Goal: Ask a question: Seek information or help from site administrators or community

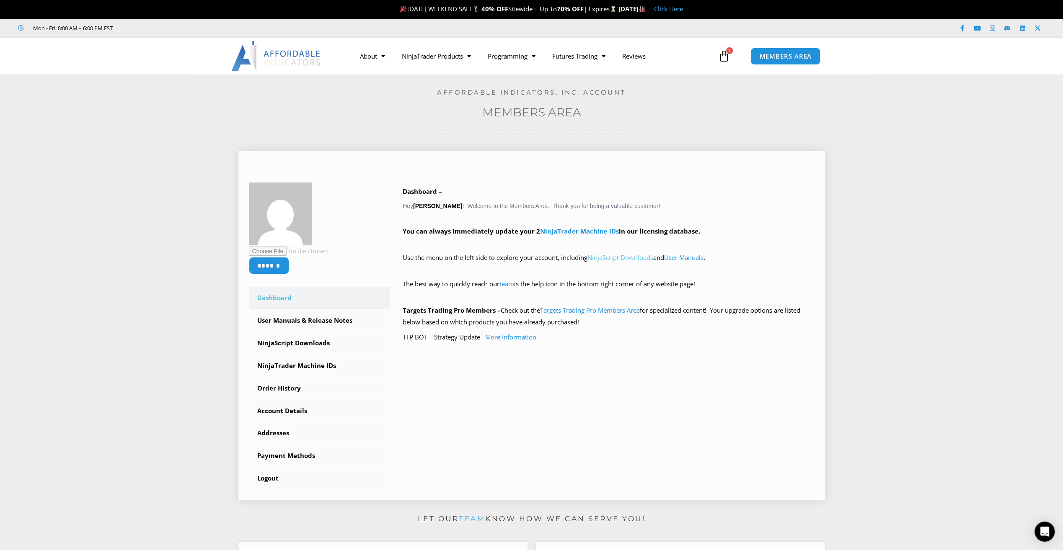
click at [647, 259] on link "NinjaScript Downloads" at bounding box center [620, 257] width 66 height 8
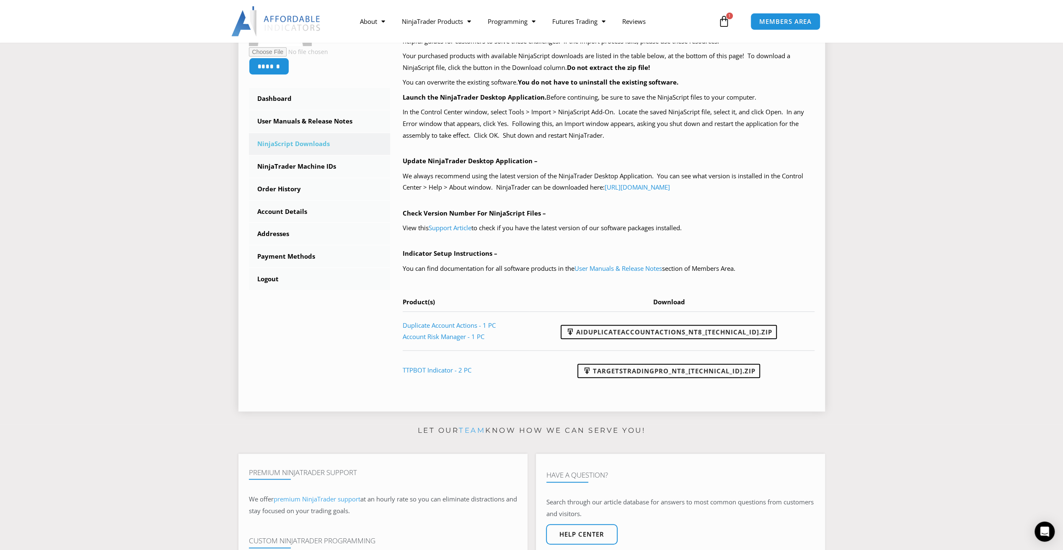
scroll to position [251, 0]
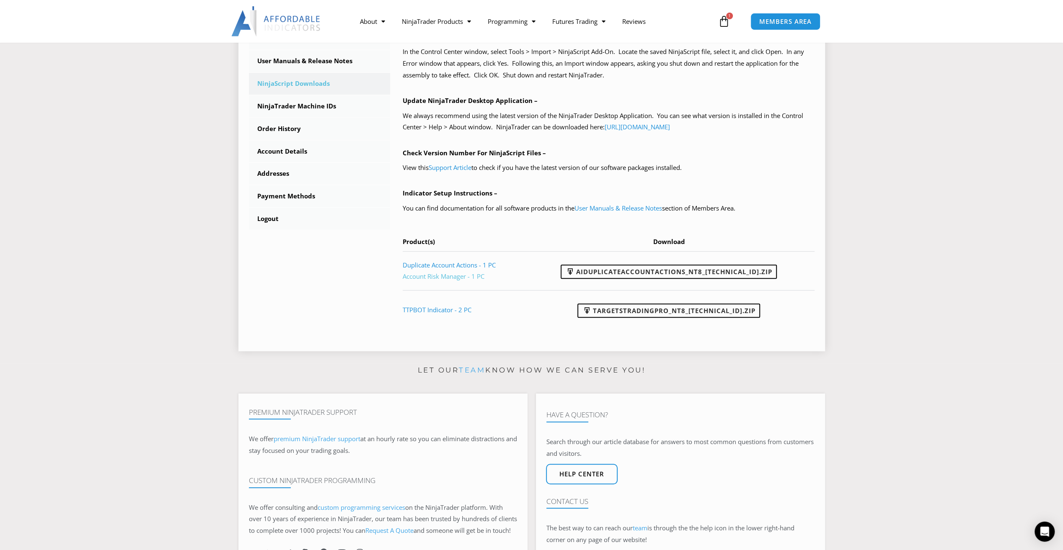
click at [452, 277] on link "Account Risk Manager - 1 PC" at bounding box center [444, 276] width 82 height 8
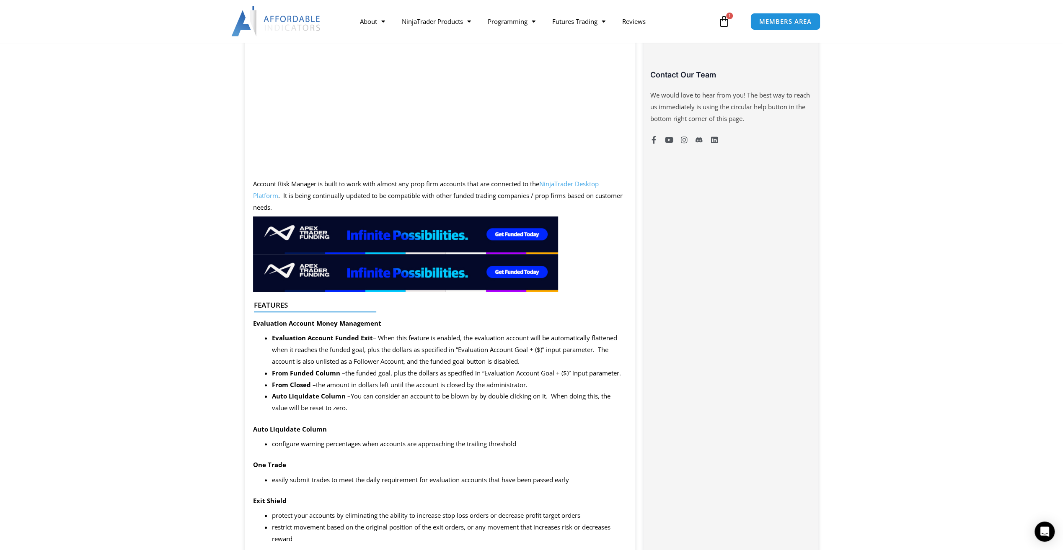
scroll to position [503, 0]
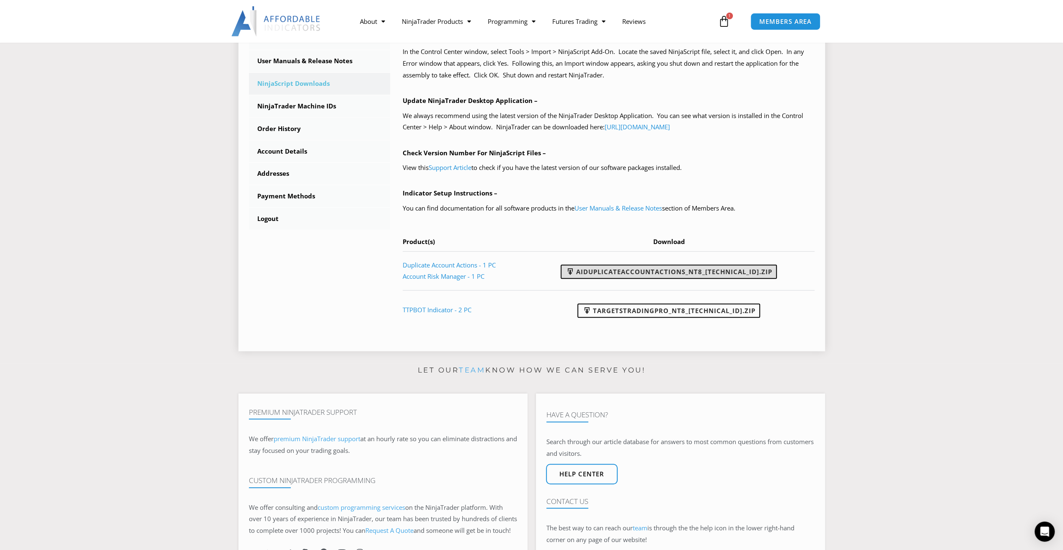
click at [721, 271] on link "AIDuplicateAccountActions_NT8_25.2.5.1.zip" at bounding box center [669, 272] width 216 height 14
click at [473, 275] on link "Account Risk Manager - 1 PC" at bounding box center [444, 276] width 82 height 8
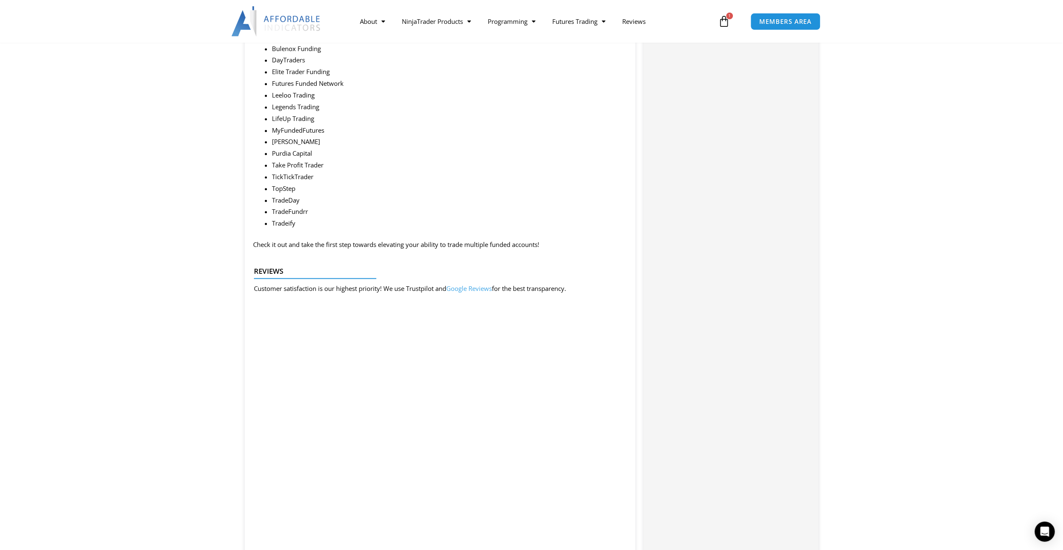
scroll to position [1257, 0]
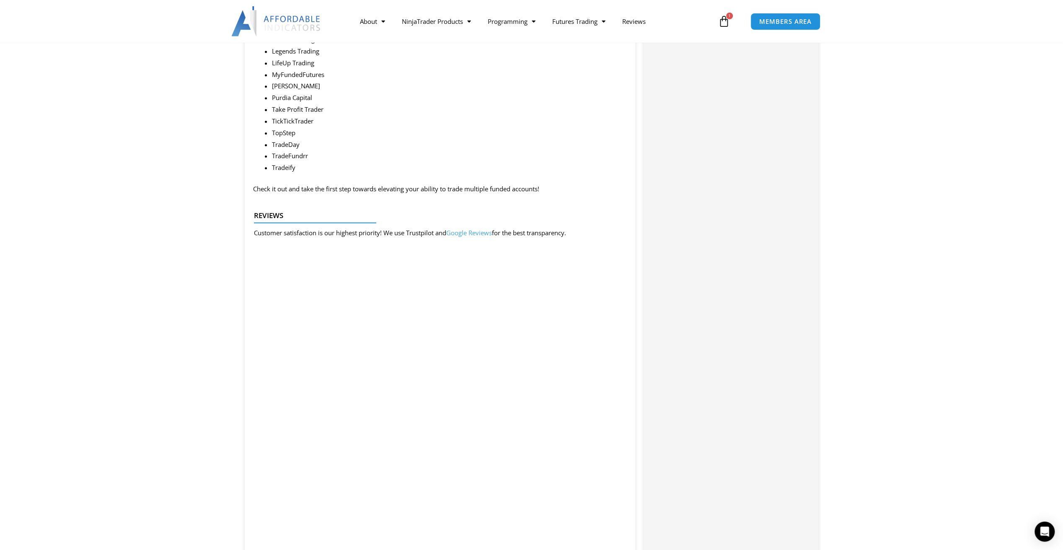
click at [44, 292] on section "Description Summary This product is built specifically for prop firm accounts, …" at bounding box center [531, 23] width 1063 height 1881
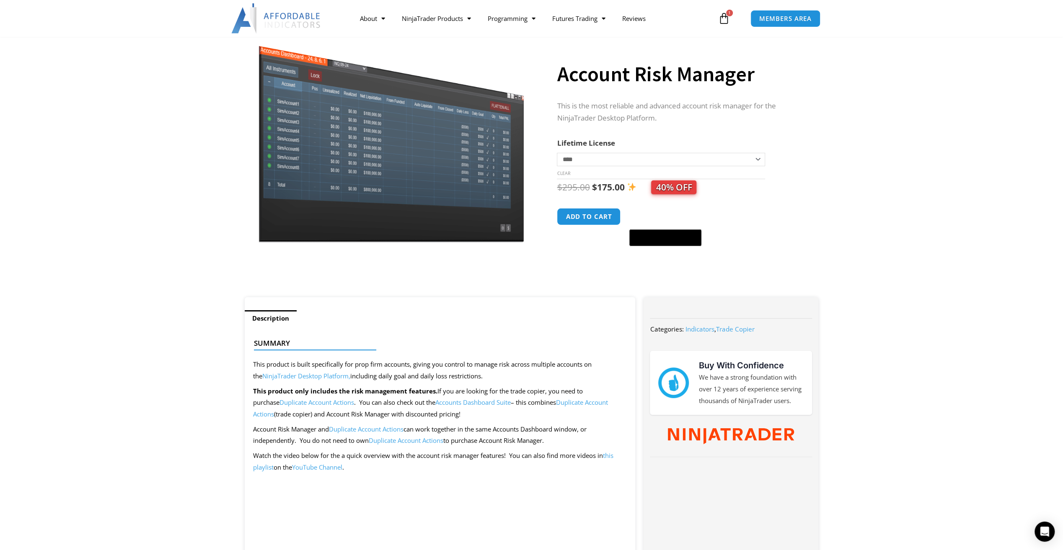
scroll to position [0, 0]
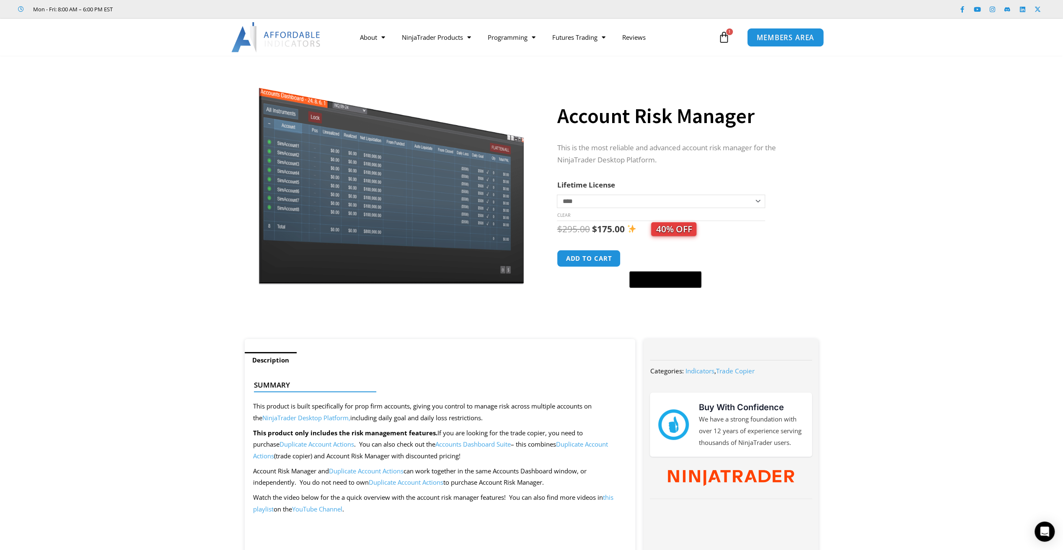
click at [807, 34] on span "MEMBERS AREA" at bounding box center [785, 37] width 57 height 7
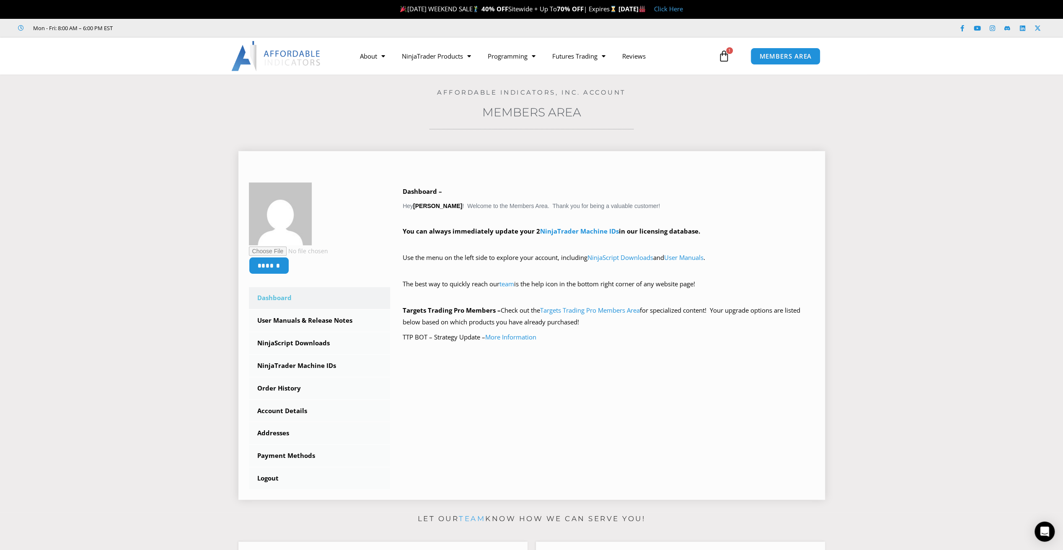
click at [279, 295] on link "Dashboard" at bounding box center [320, 298] width 142 height 22
click at [284, 342] on link "NinjaScript Downloads" at bounding box center [320, 344] width 142 height 22
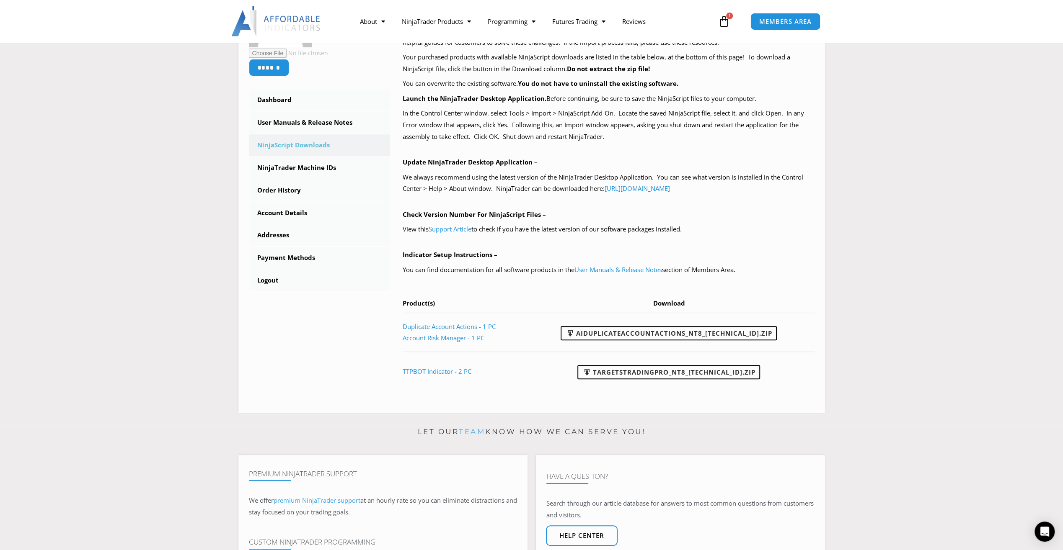
scroll to position [209, 0]
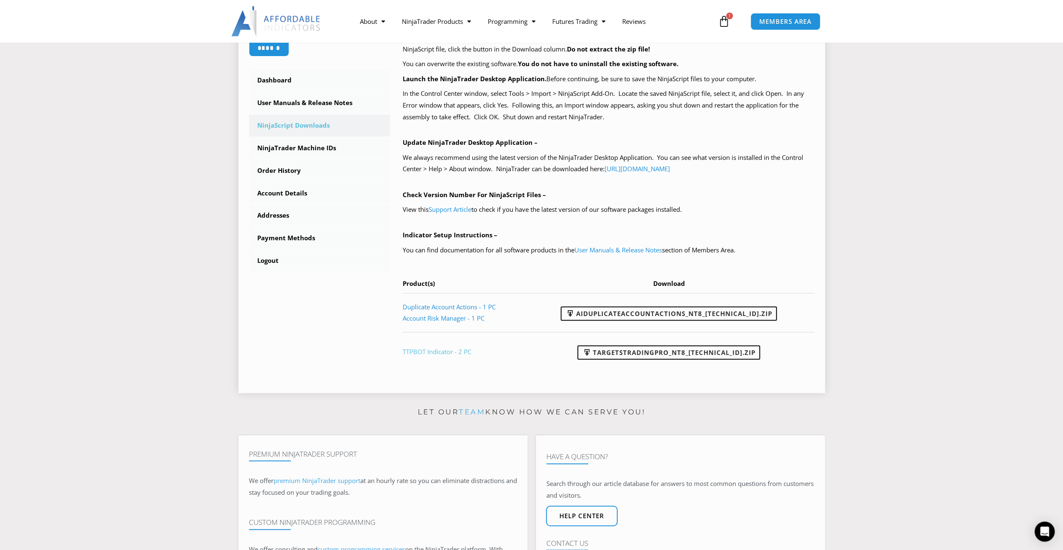
click at [438, 352] on link "TTPBOT Indicator - 2 PC" at bounding box center [437, 352] width 69 height 8
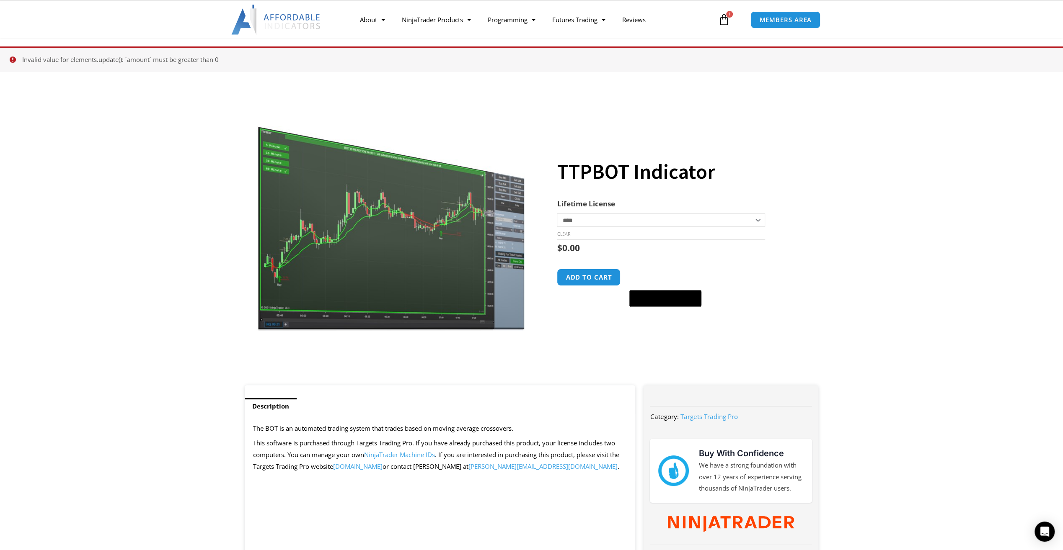
scroll to position [41, 0]
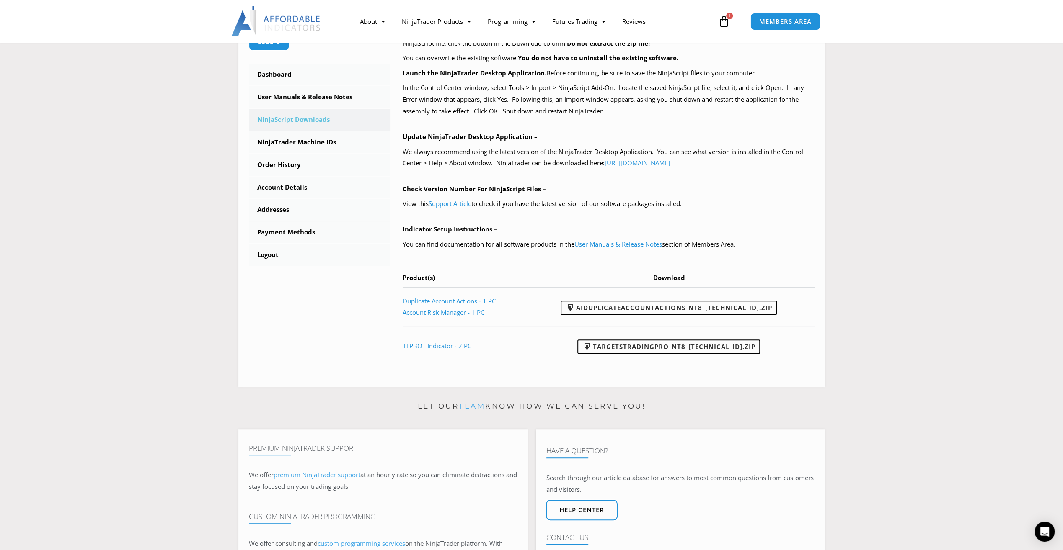
click at [148, 150] on section "****** Dashboard Subscriptions User Manuals & Release Notes NinjaScript Downloa…" at bounding box center [531, 158] width 1021 height 470
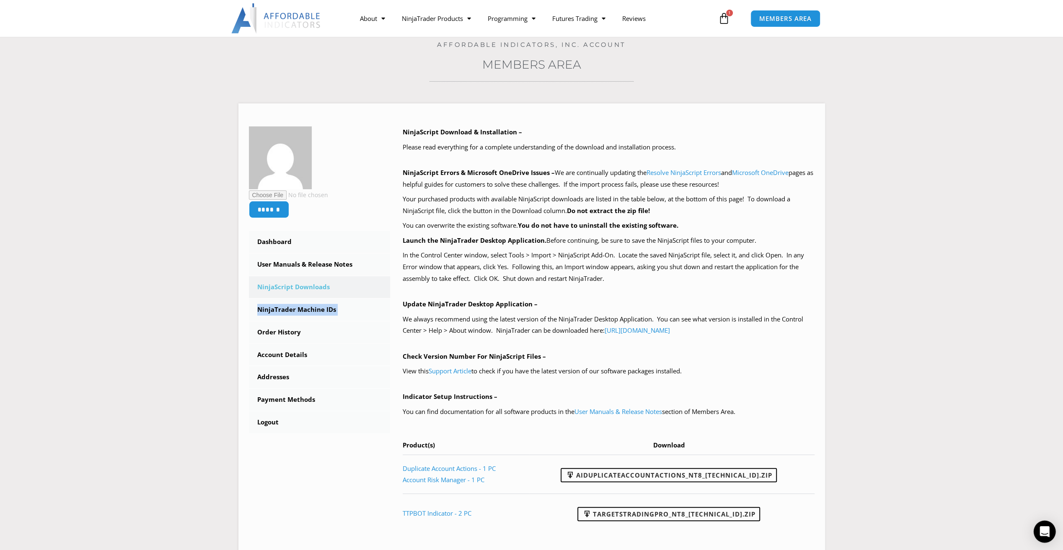
click at [1041, 528] on icon "Open Intercom Messenger" at bounding box center [1044, 532] width 10 height 11
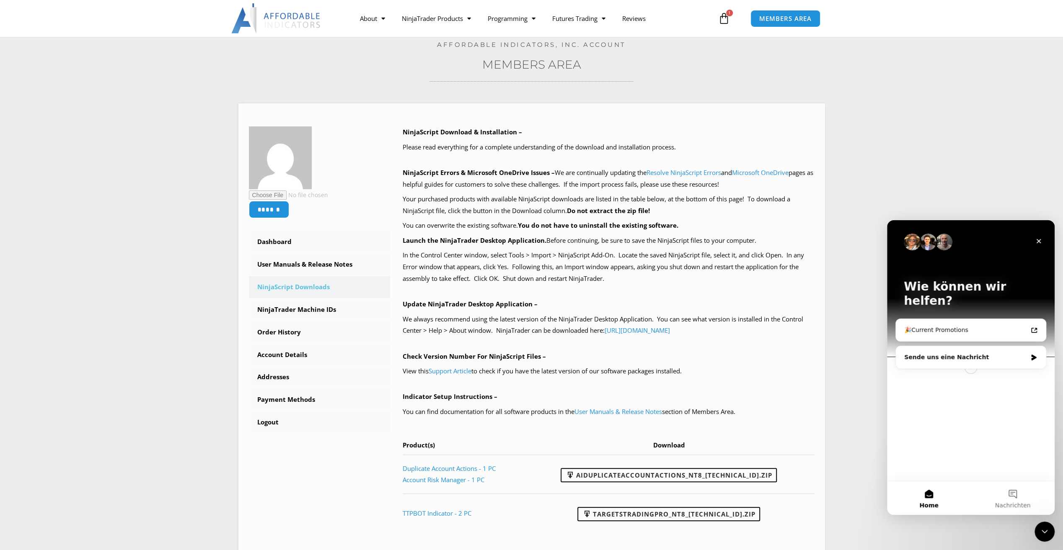
scroll to position [0, 0]
click at [1024, 353] on div "Sende uns eine Nachricht" at bounding box center [965, 357] width 123 height 9
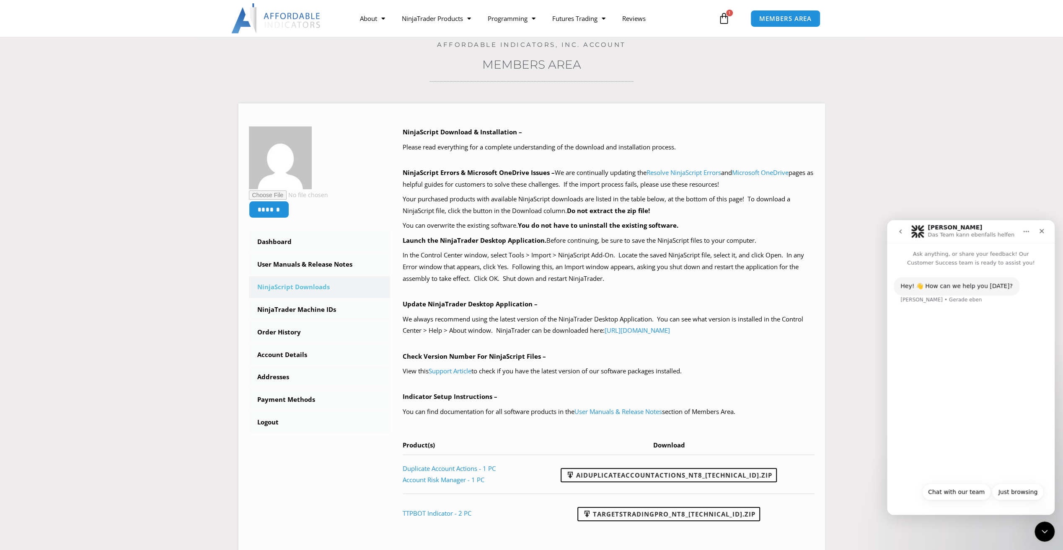
click at [946, 339] on div "Hey! 👋 How can we help you today? Solomon • Gerade eben" at bounding box center [971, 372] width 168 height 211
click at [963, 326] on div "Hey! 👋 How can we help you today? Solomon • Gerade eben" at bounding box center [971, 372] width 168 height 211
click at [966, 494] on button "Chat with our team" at bounding box center [956, 492] width 69 height 17
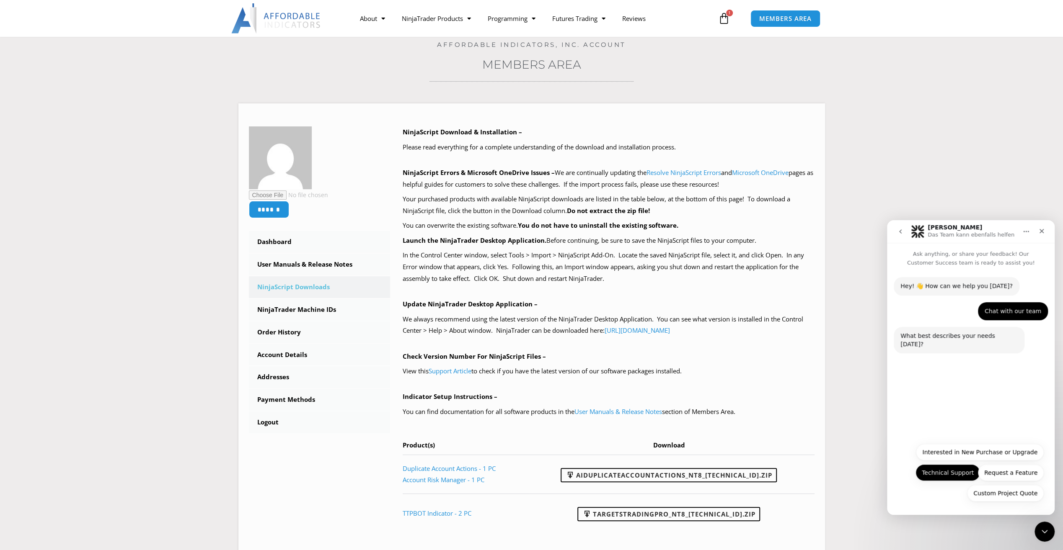
click at [944, 473] on button "Technical Support" at bounding box center [947, 473] width 65 height 17
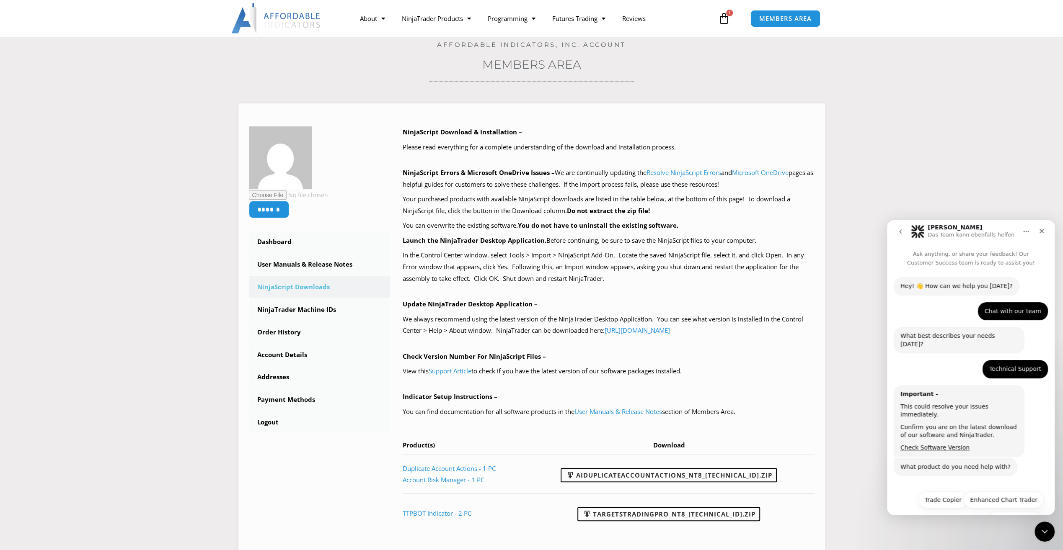
scroll to position [11, 0]
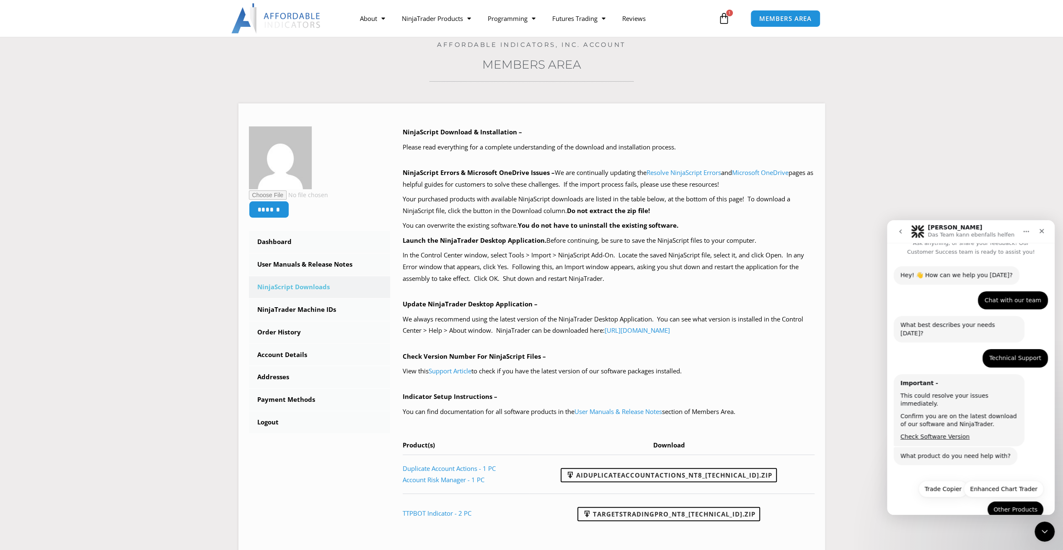
click at [1013, 501] on button "Other Products" at bounding box center [1015, 509] width 57 height 17
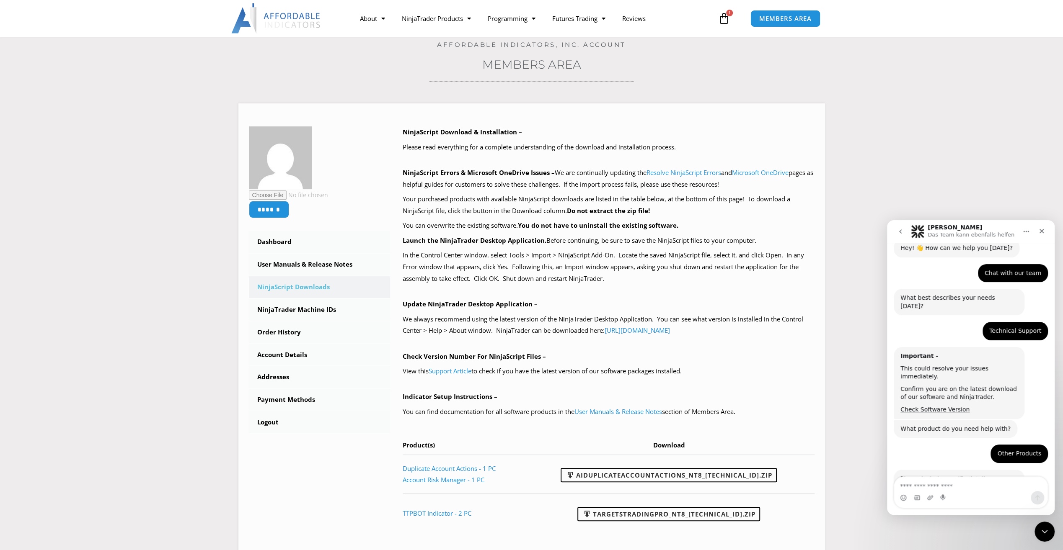
scroll to position [83, 0]
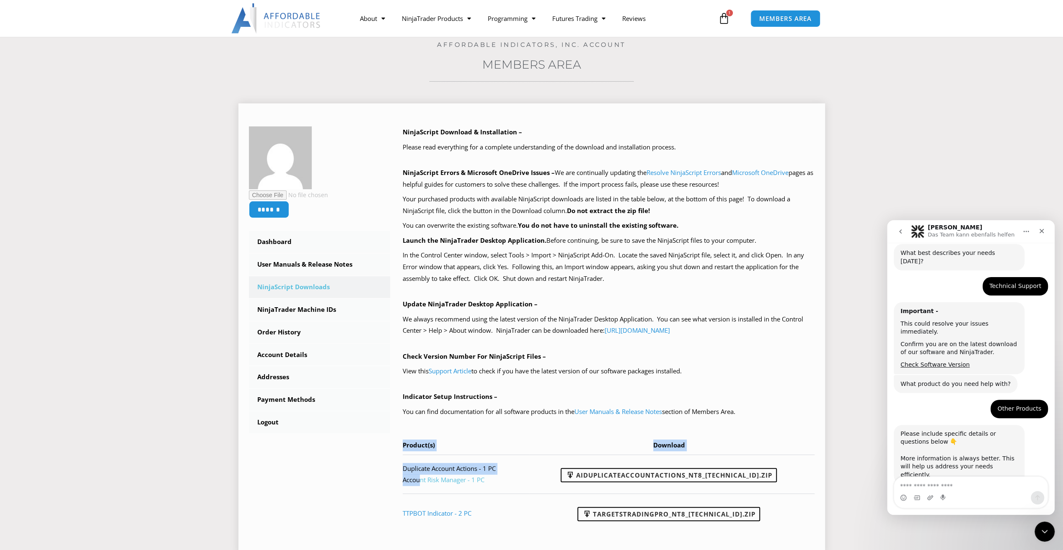
drag, startPoint x: 395, startPoint y: 486, endPoint x: 420, endPoint y: 484, distance: 25.2
click at [420, 484] on div "NinjaScript Download & Installation – Please read everything for a complete und…" at bounding box center [602, 336] width 424 height 418
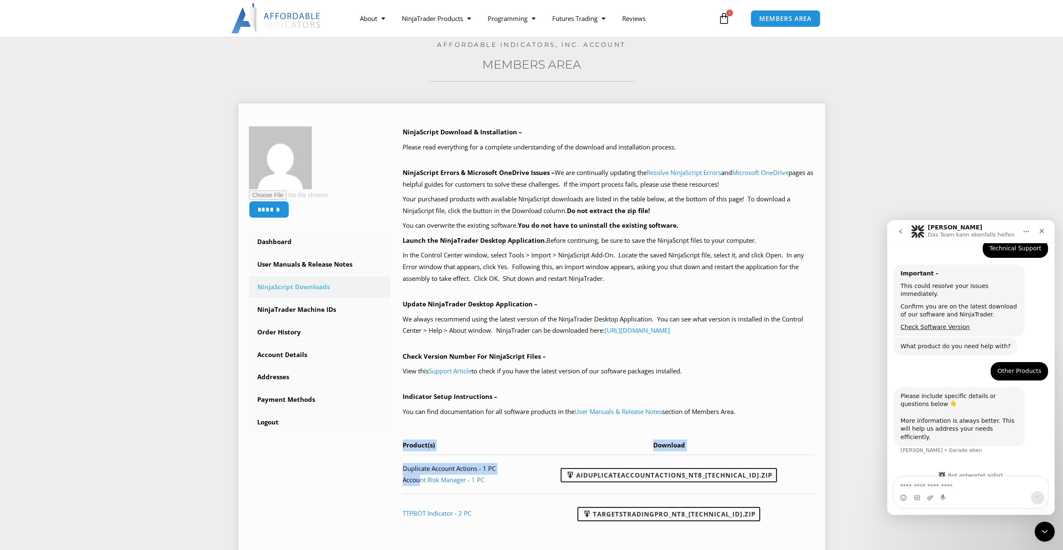
drag, startPoint x: 420, startPoint y: 484, endPoint x: 384, endPoint y: 494, distance: 37.8
click at [371, 507] on div "****** Dashboard Subscriptions User Manuals & Release Notes NinjaScript Downloa…" at bounding box center [532, 336] width 566 height 418
click at [483, 445] on th "Product(s)" at bounding box center [466, 448] width 127 height 16
click at [925, 485] on textarea "Nachricht senden..." at bounding box center [970, 484] width 153 height 14
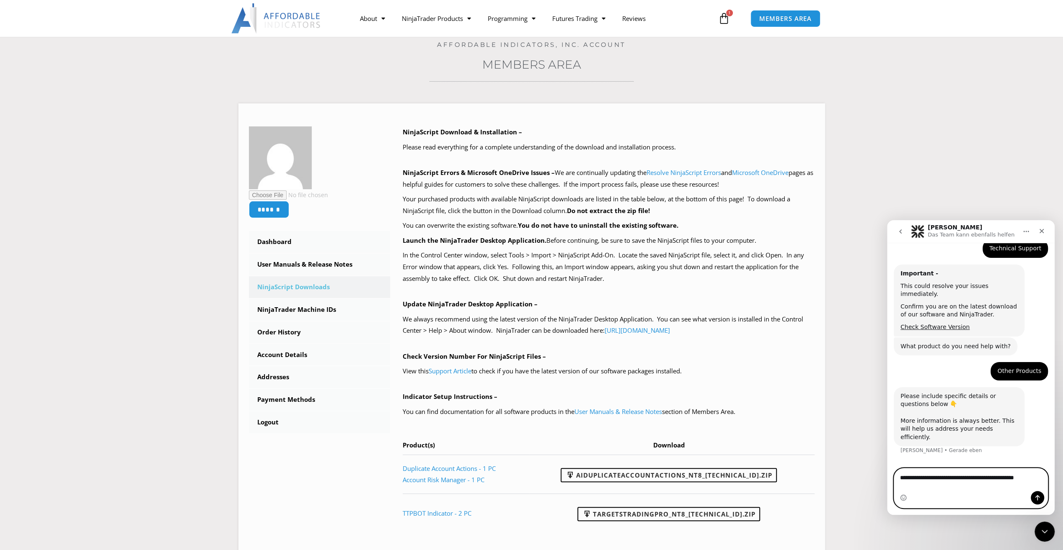
scroll to position [129, 0]
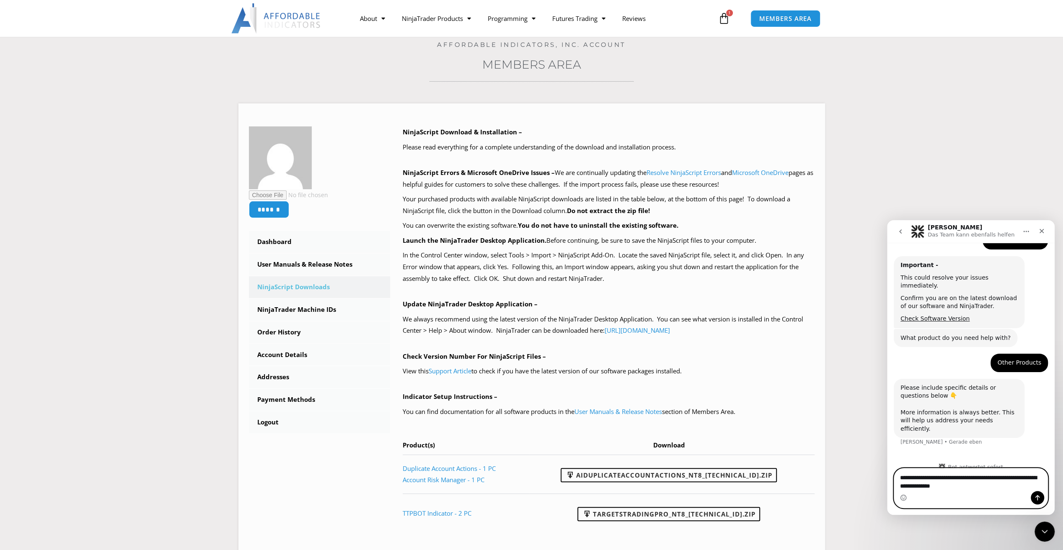
type textarea "**********"
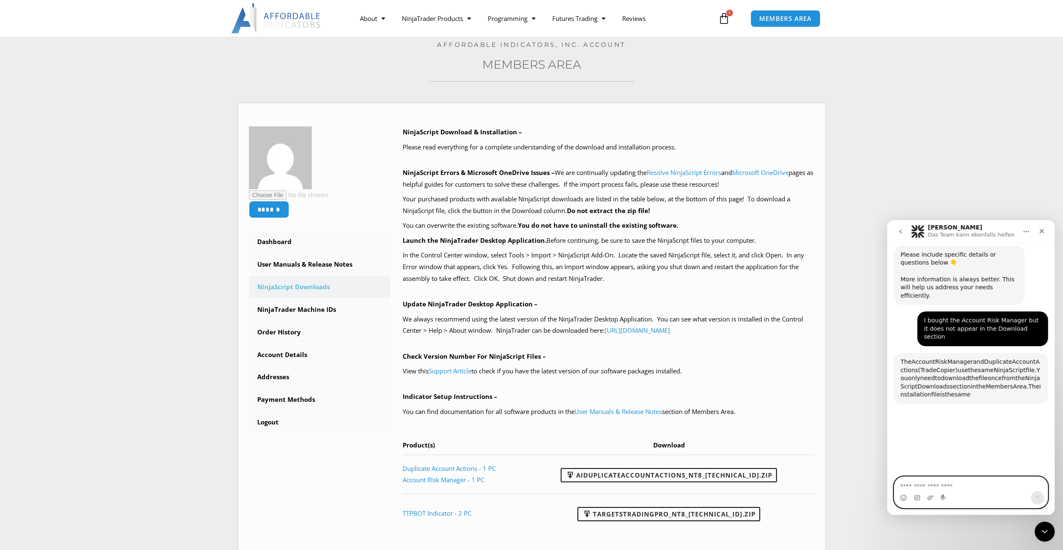
scroll to position [308, 0]
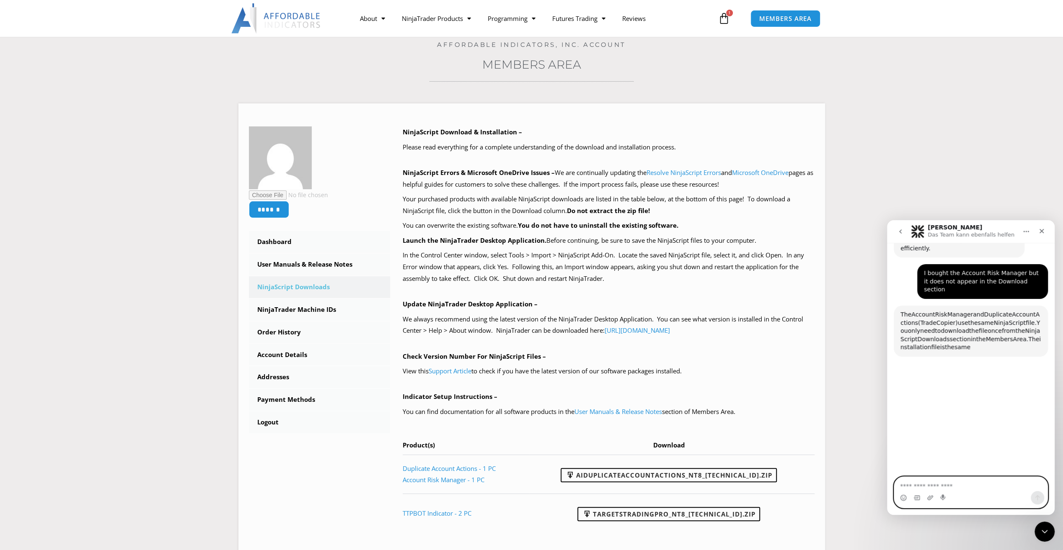
click at [930, 486] on textarea "Nachricht senden..." at bounding box center [971, 484] width 154 height 14
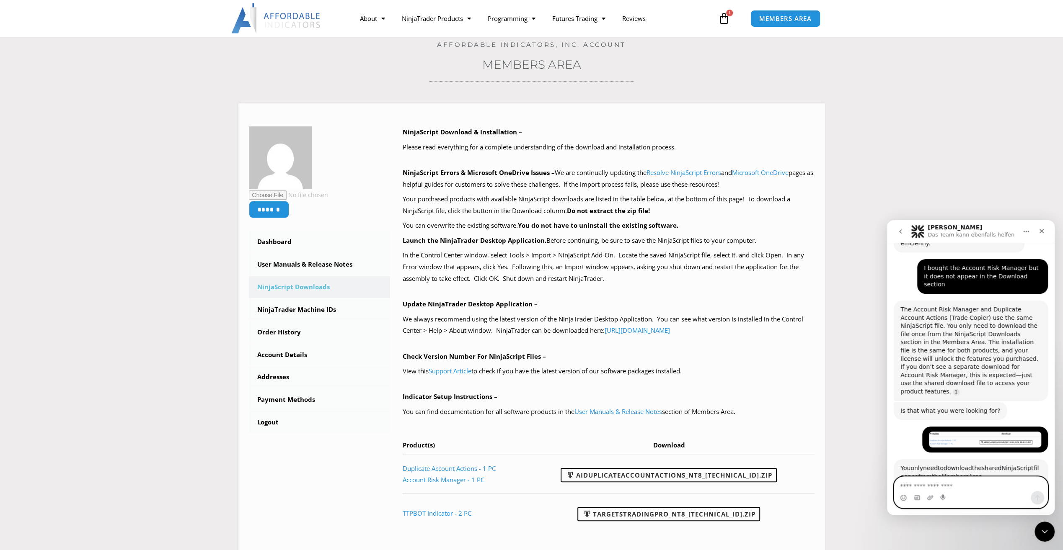
scroll to position [460, 0]
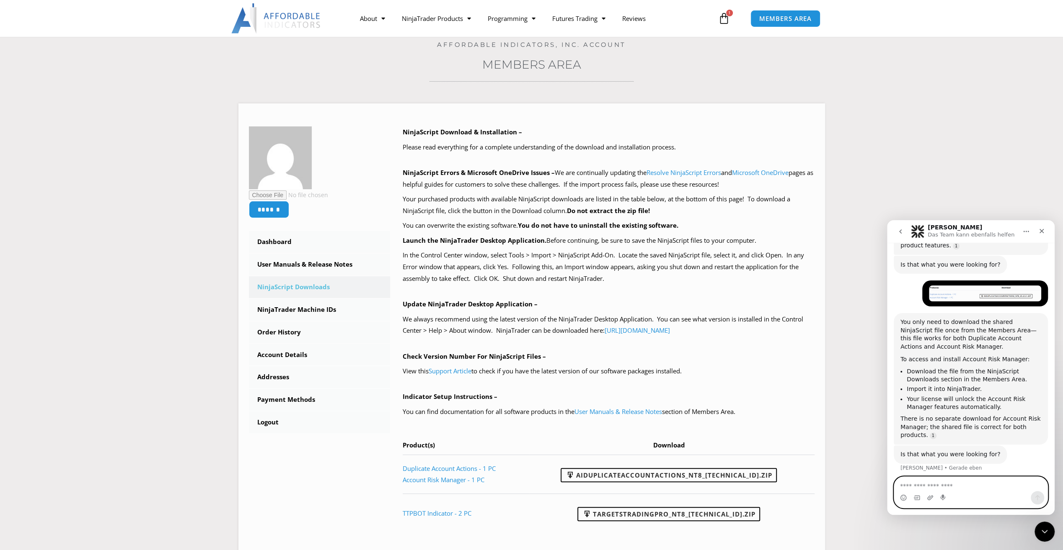
click at [953, 485] on textarea "Nachricht senden..." at bounding box center [970, 484] width 153 height 14
type textarea "*********"
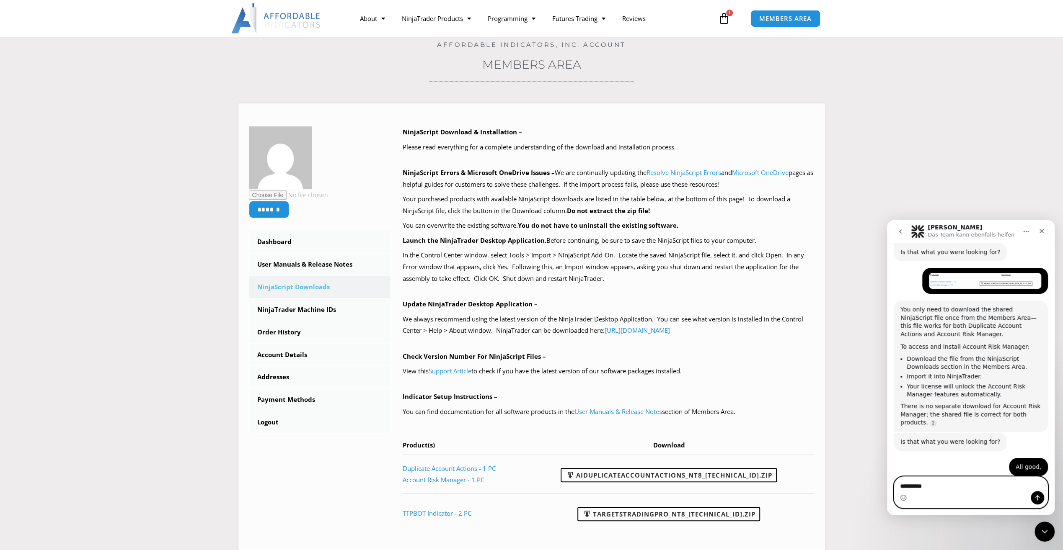
scroll to position [495, 0]
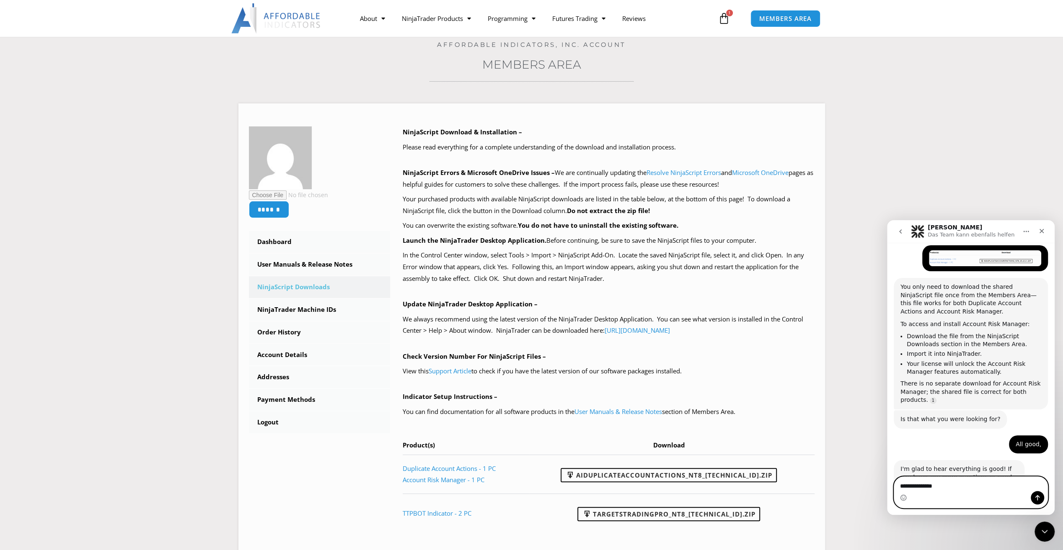
type textarea "**********"
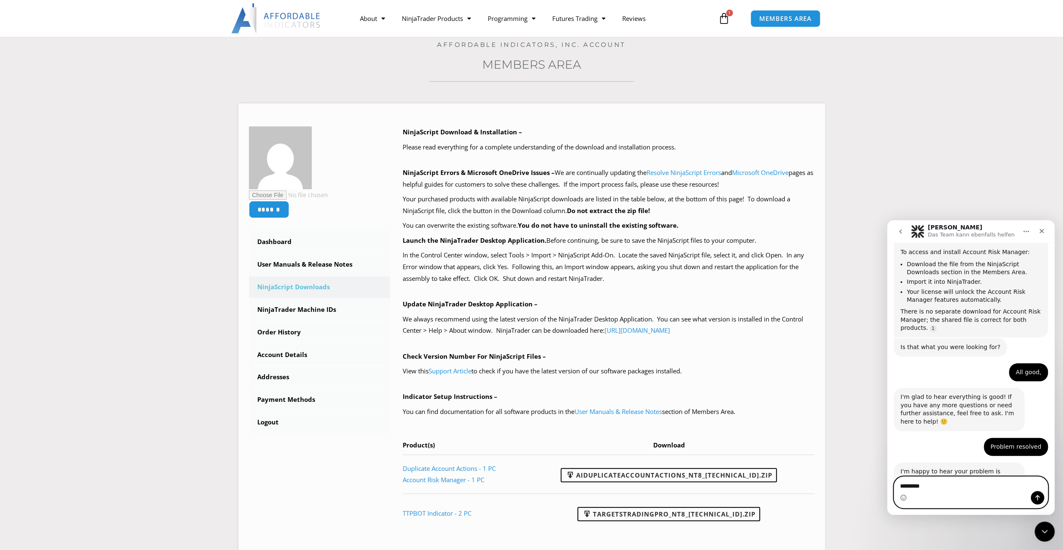
scroll to position [570, 0]
type textarea "**********"
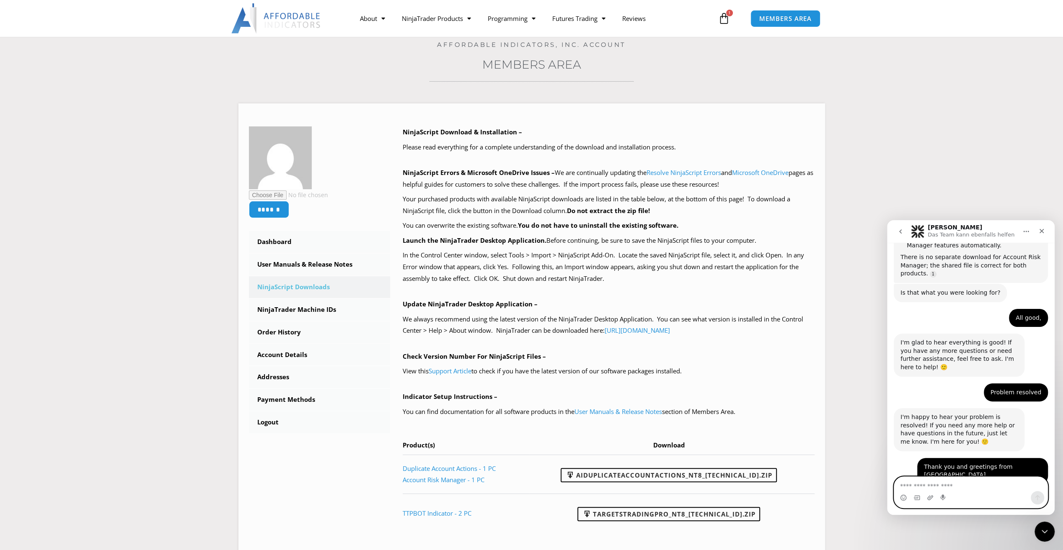
scroll to position [653, 0]
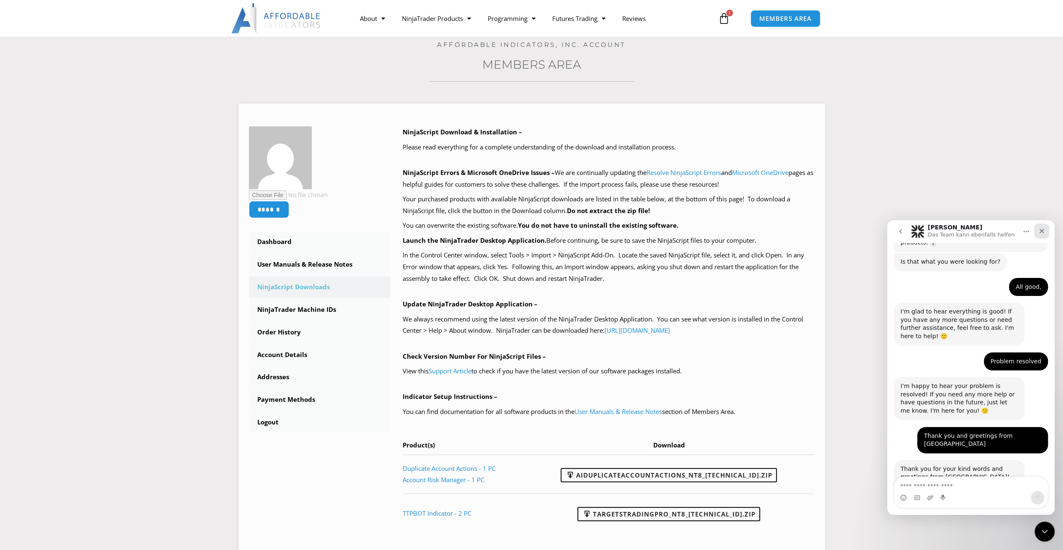
click at [1045, 231] on div "Schließen" at bounding box center [1041, 231] width 15 height 15
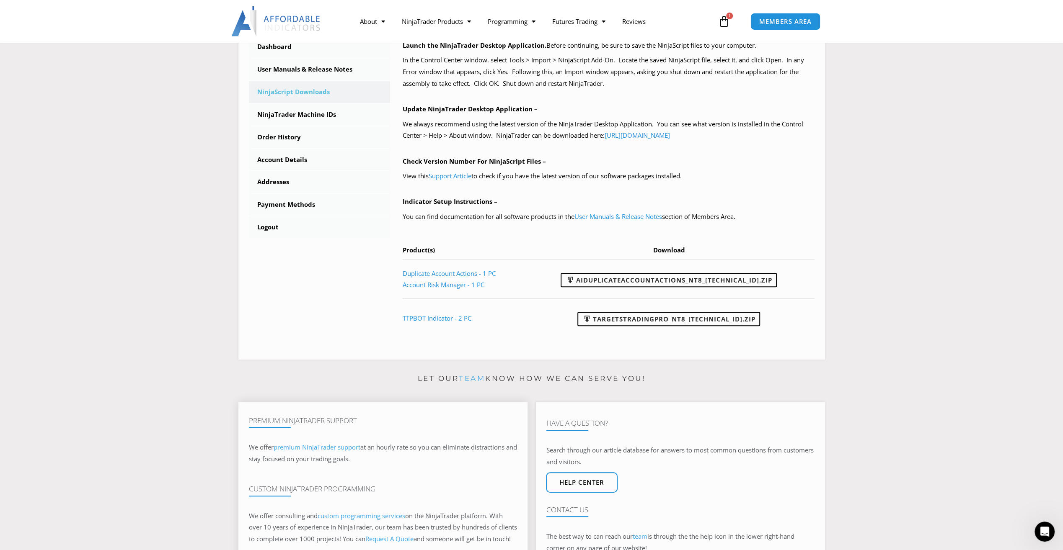
scroll to position [109, 0]
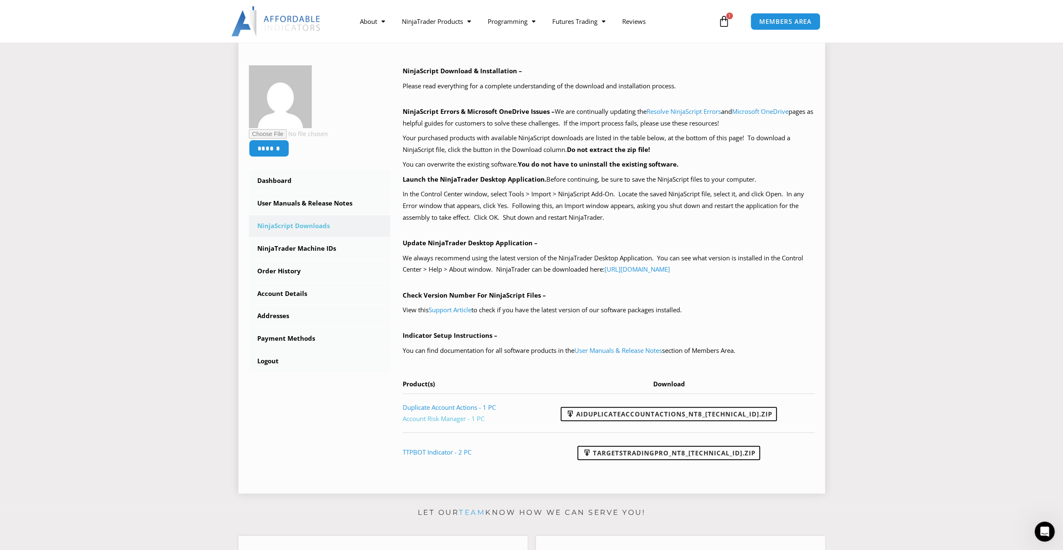
click at [458, 420] on link "Account Risk Manager - 1 PC" at bounding box center [444, 419] width 82 height 8
